Goal: Task Accomplishment & Management: Manage account settings

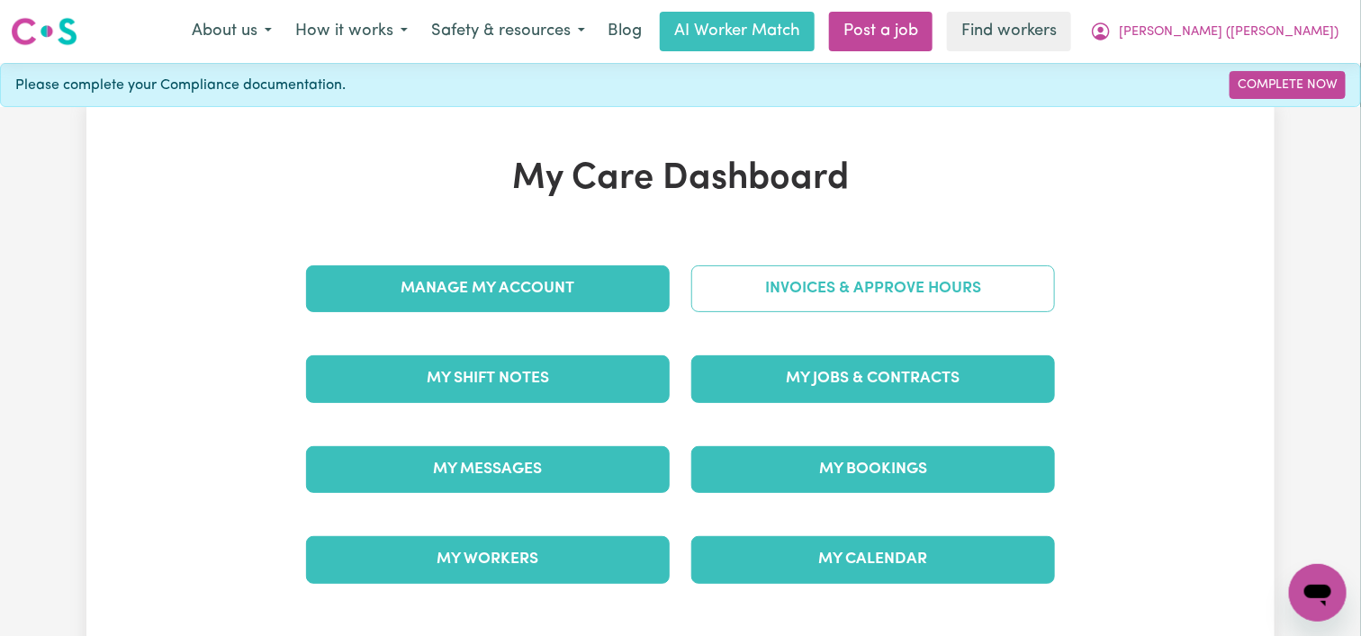
click at [819, 293] on link "Invoices & Approve Hours" at bounding box center [873, 288] width 364 height 47
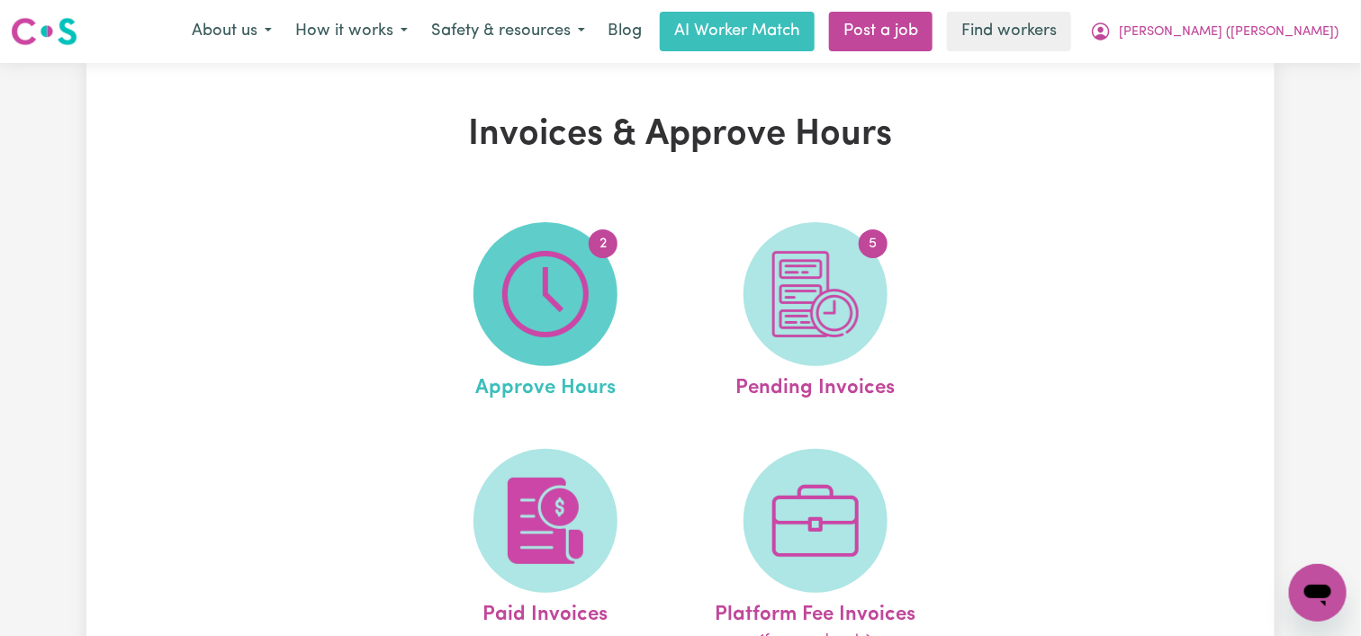
click at [547, 300] on img at bounding box center [545, 294] width 86 height 86
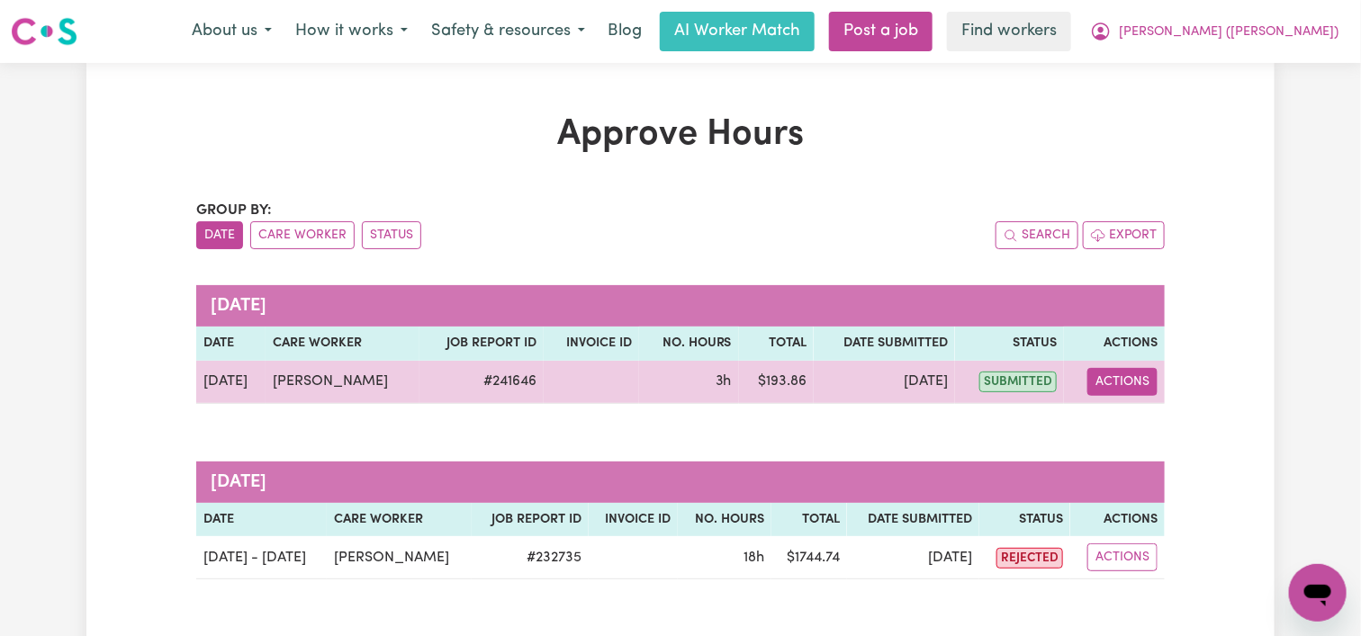
click at [1100, 373] on button "Actions" at bounding box center [1122, 382] width 70 height 28
click at [1122, 423] on link "View Job Report" at bounding box center [1169, 423] width 154 height 36
select select "pm"
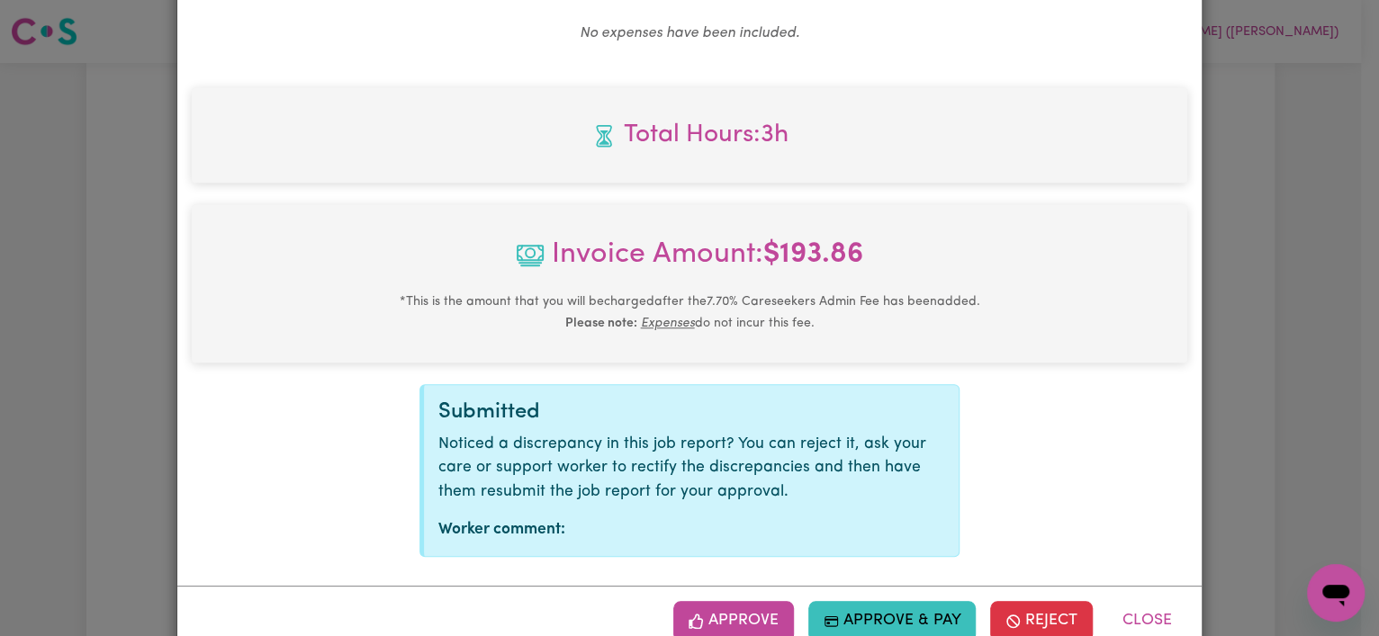
scroll to position [750, 0]
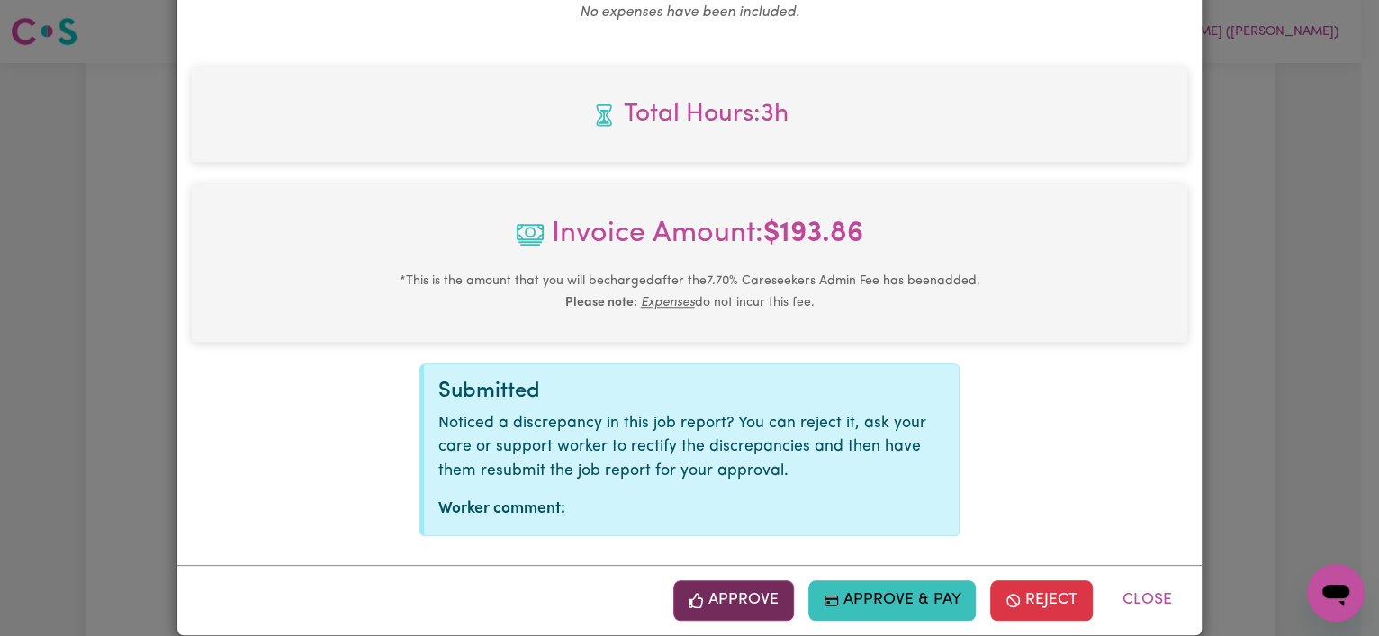
click at [724, 580] on button "Approve" at bounding box center [733, 600] width 121 height 40
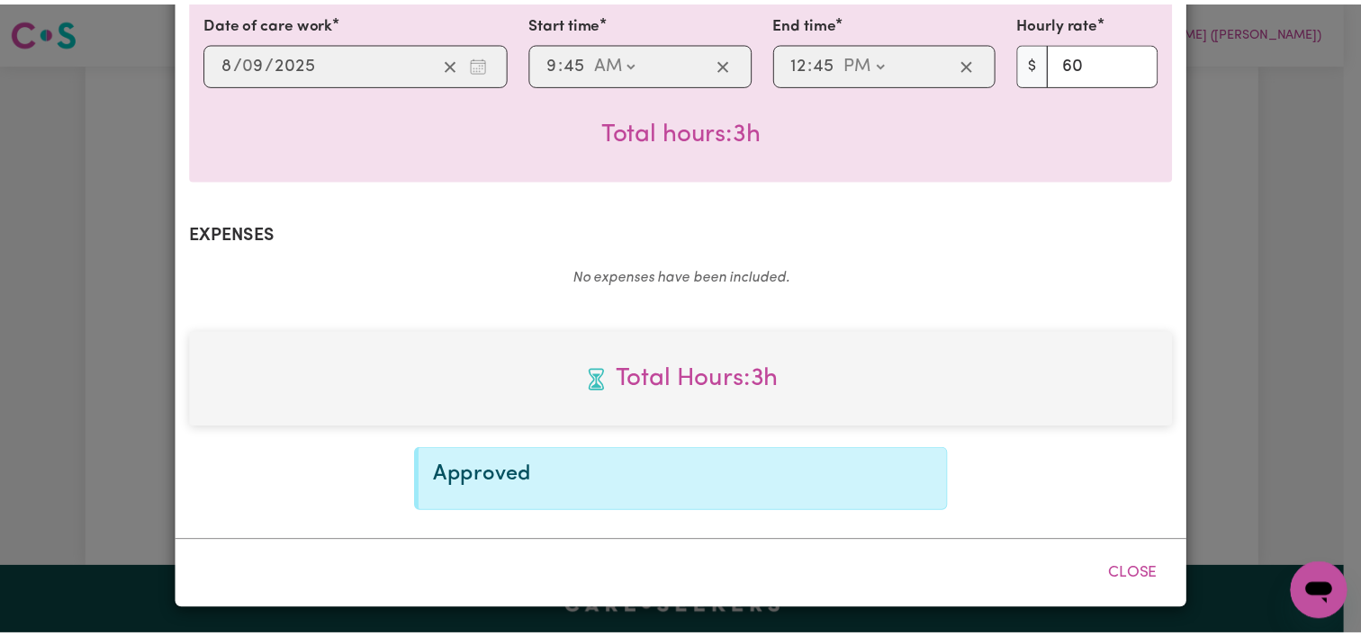
scroll to position [459, 0]
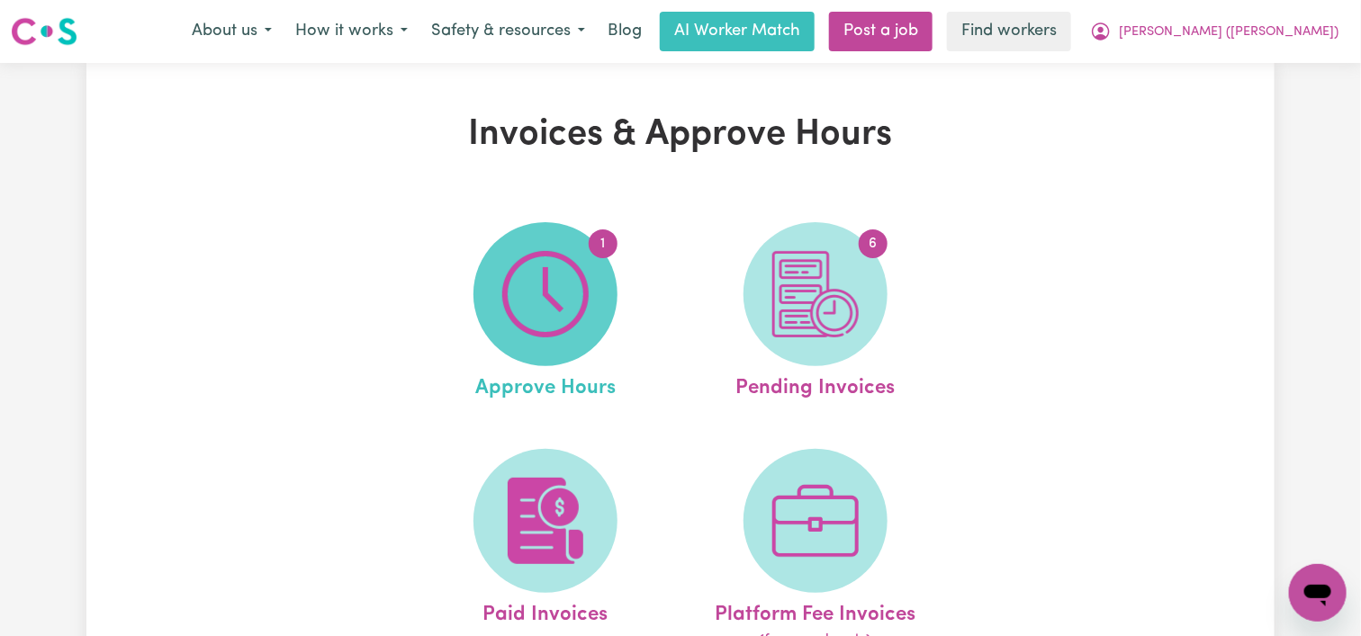
click at [546, 324] on img at bounding box center [545, 294] width 86 height 86
